Goal: Task Accomplishment & Management: Complete application form

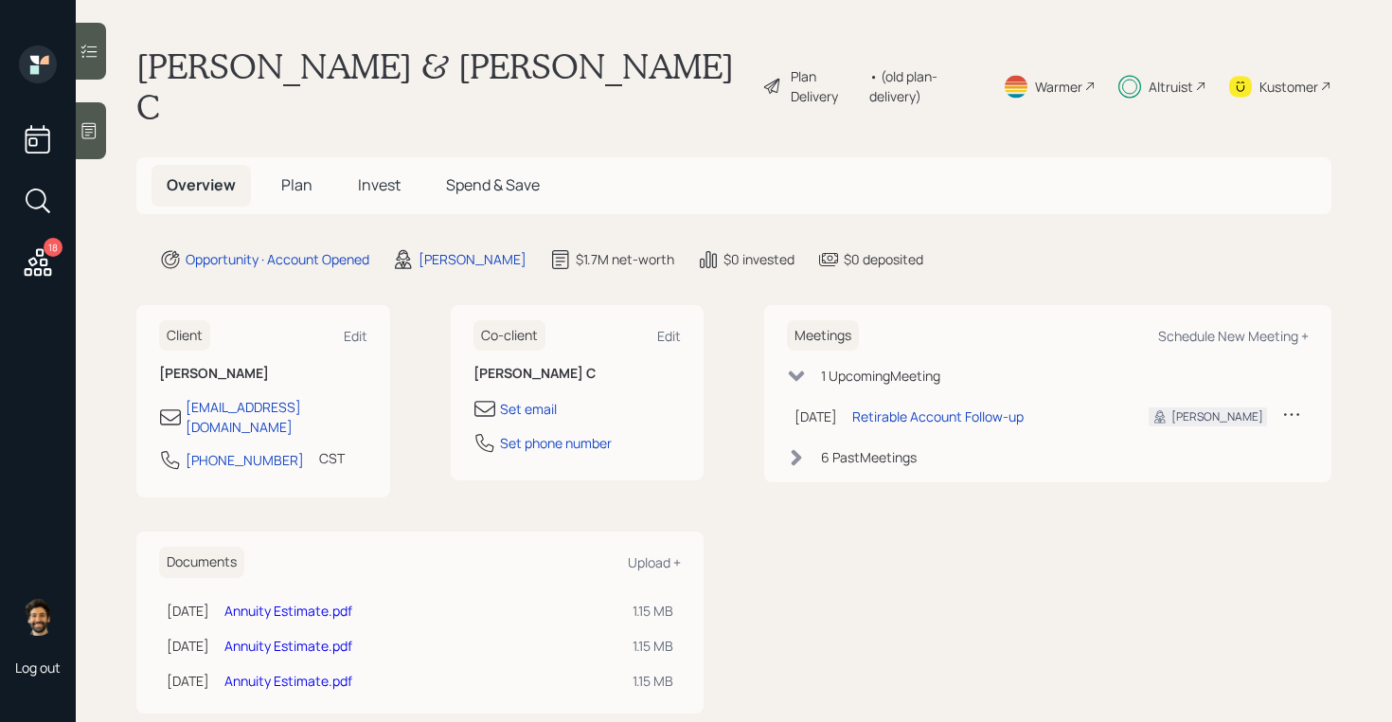
click at [367, 174] on span "Invest" at bounding box center [379, 184] width 43 height 21
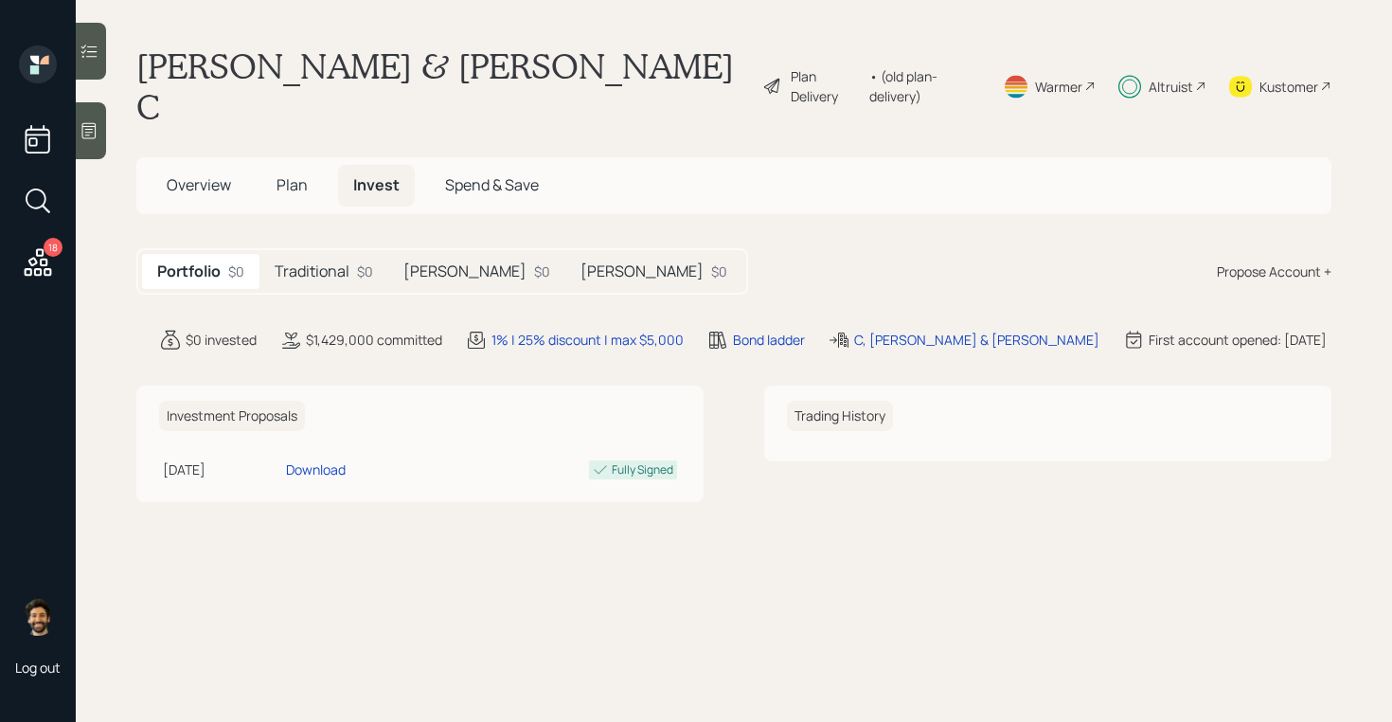
click at [339, 254] on div "Traditional $0" at bounding box center [324, 271] width 129 height 35
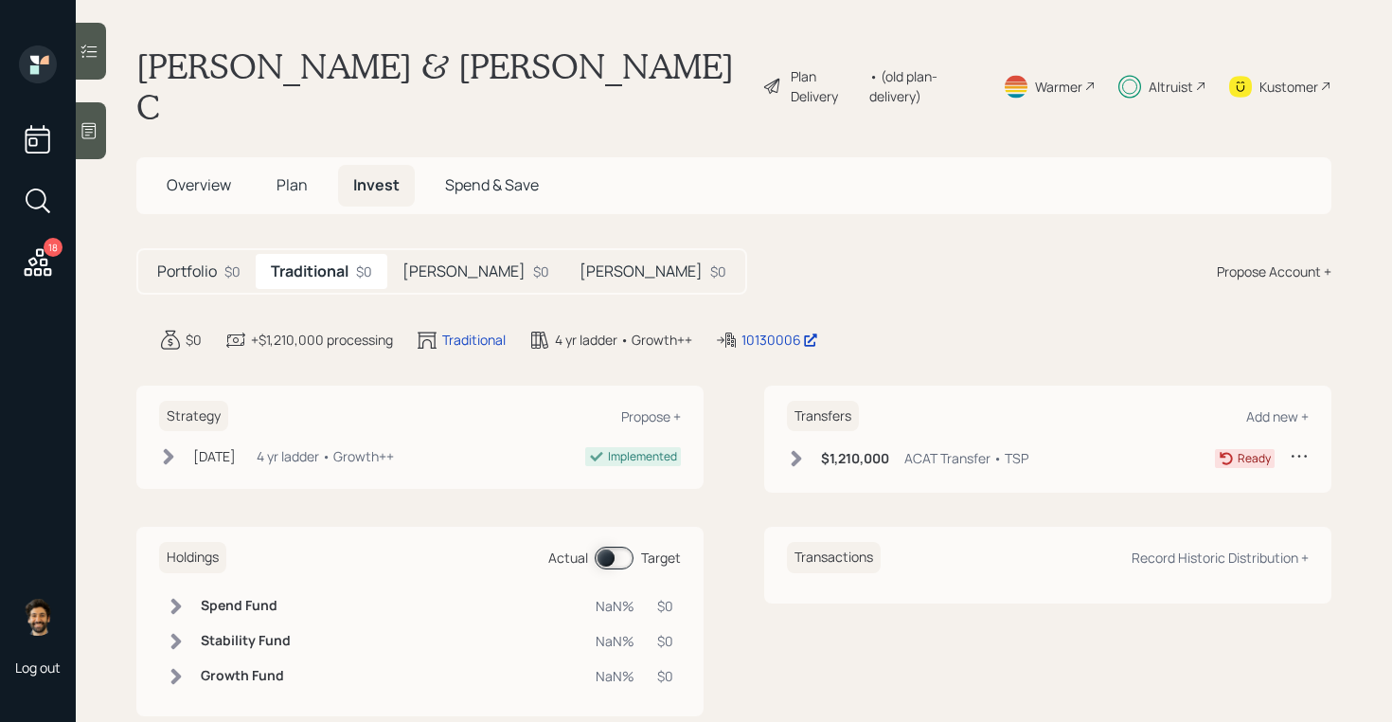
click at [1169, 50] on div "Altruist" at bounding box center [1163, 85] width 88 height 81
click at [276, 165] on h5 "Plan" at bounding box center [292, 185] width 62 height 41
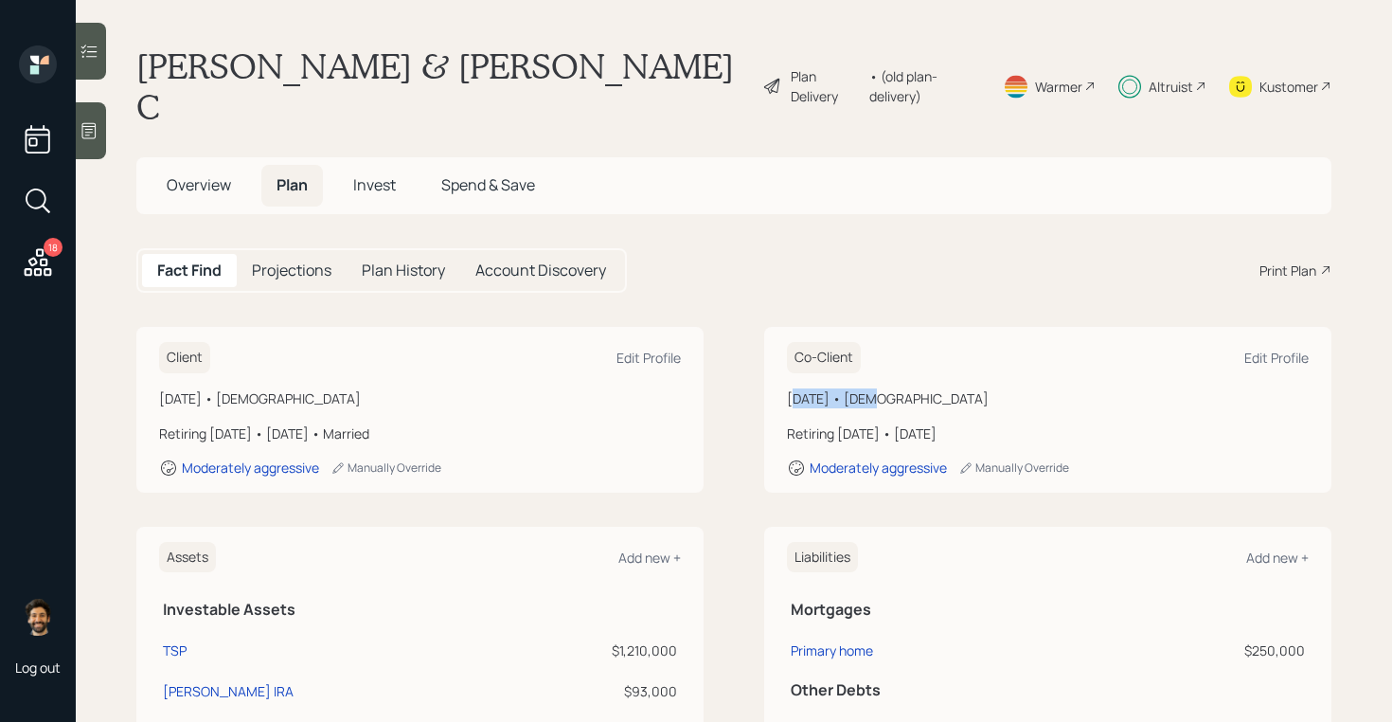
drag, startPoint x: 858, startPoint y: 358, endPoint x: 795, endPoint y: 360, distance: 63.5
click at [795, 388] on div "April 6, 1974 • 51 years old" at bounding box center [1048, 398] width 522 height 20
